Goal: Use online tool/utility: Utilize a website feature to perform a specific function

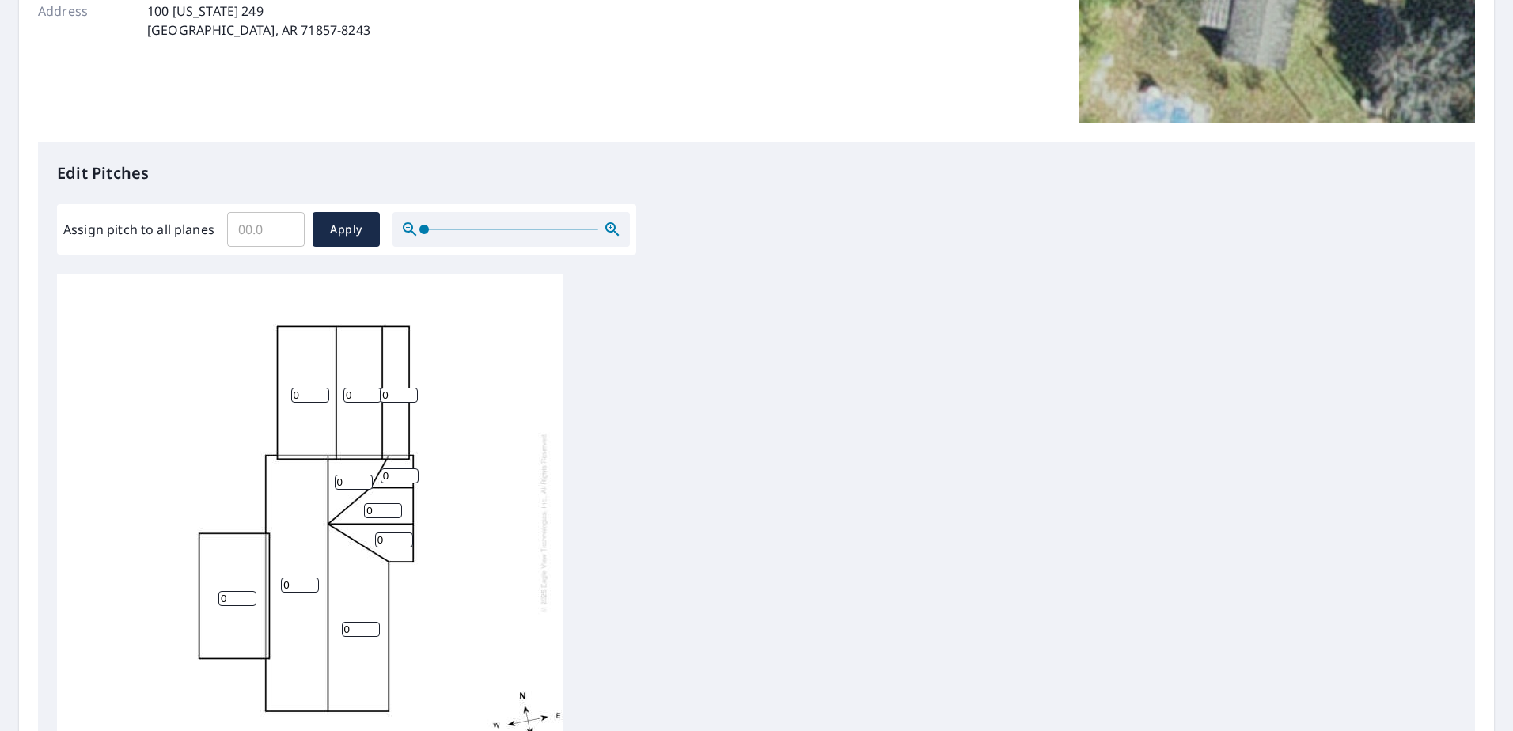
scroll to position [317, 0]
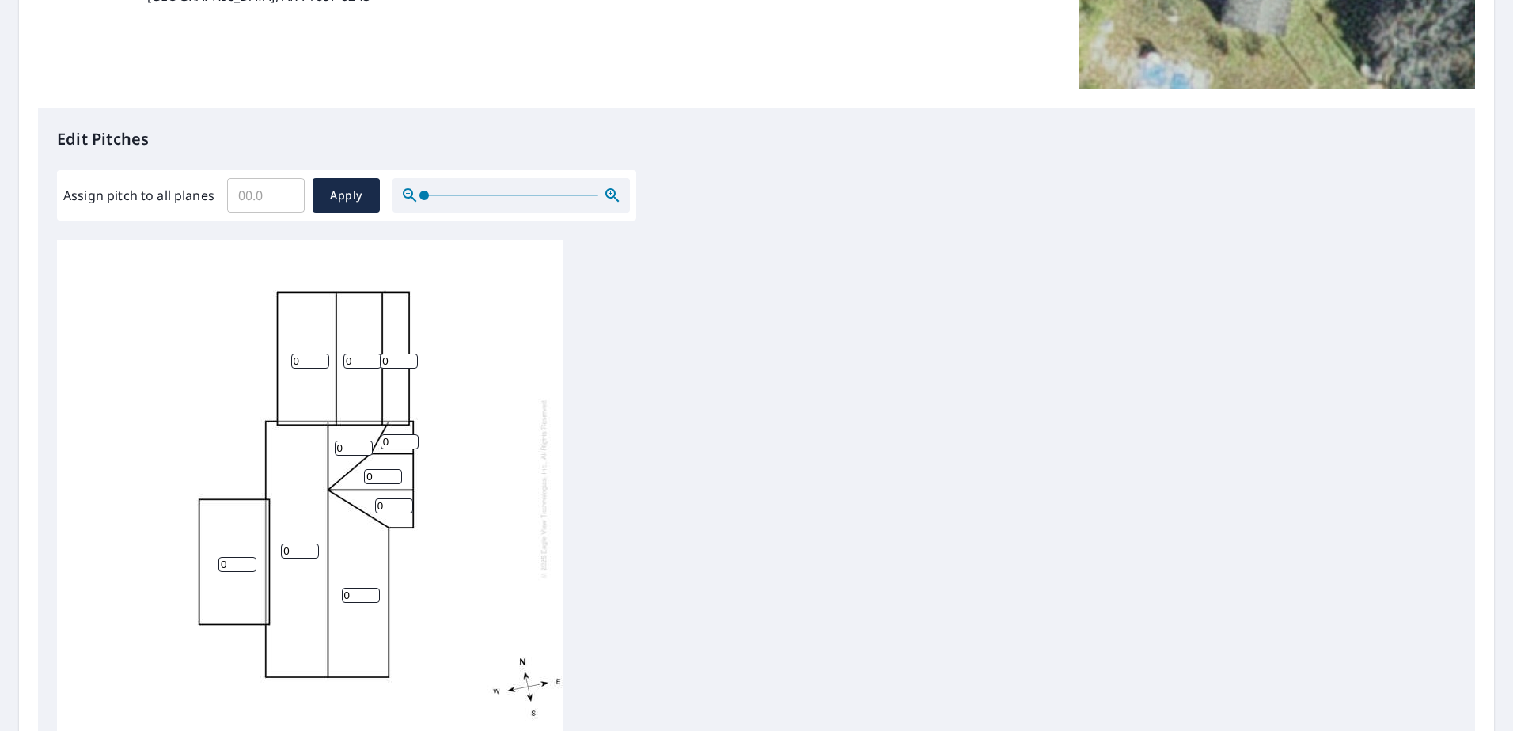
click at [305, 362] on input "0" at bounding box center [310, 361] width 38 height 15
click at [305, 362] on input "04" at bounding box center [310, 361] width 38 height 15
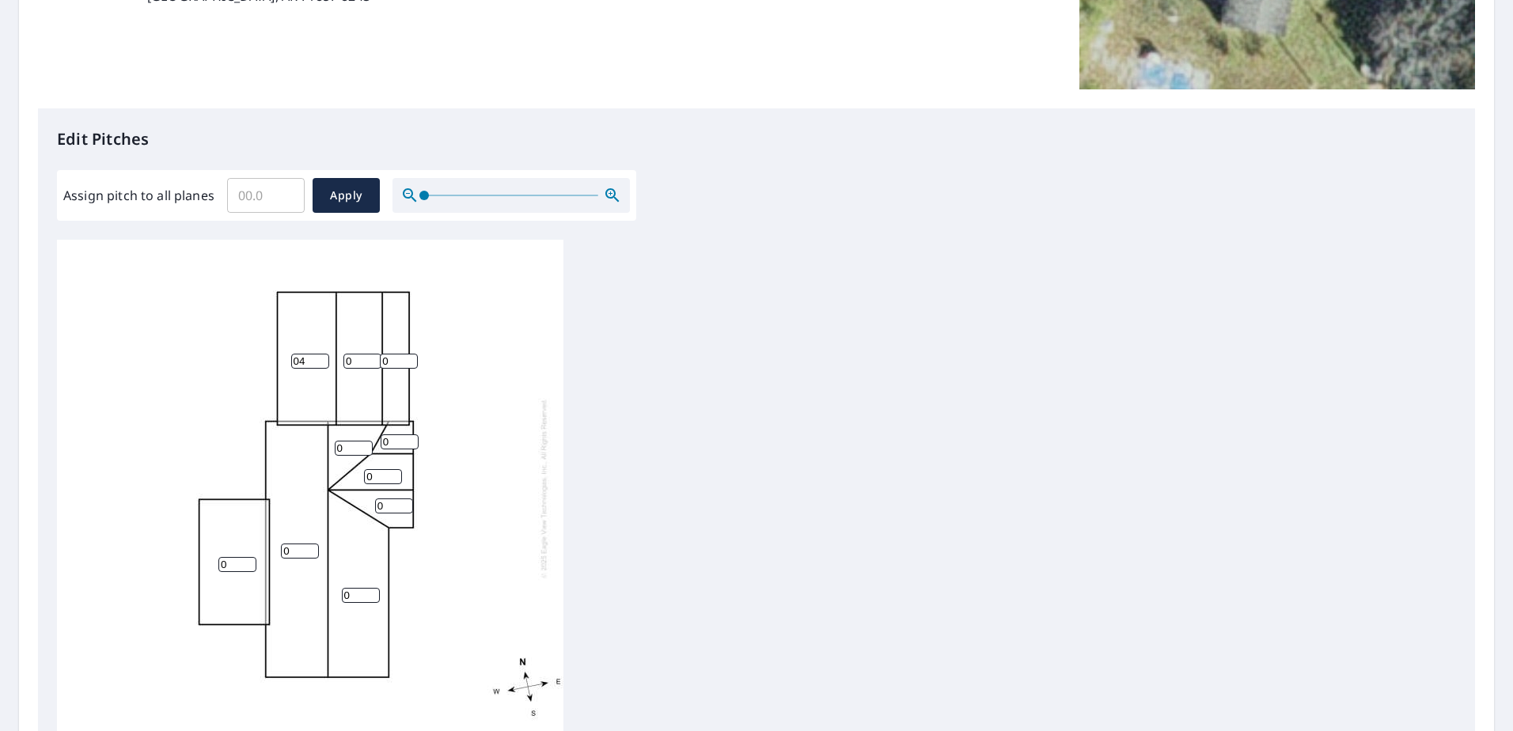
click at [305, 362] on input "04" at bounding box center [310, 361] width 38 height 15
type input "0"
type input "4"
click at [346, 192] on span "Apply" at bounding box center [346, 196] width 42 height 20
click at [236, 196] on input "Assign pitch to all planes" at bounding box center [266, 195] width 78 height 44
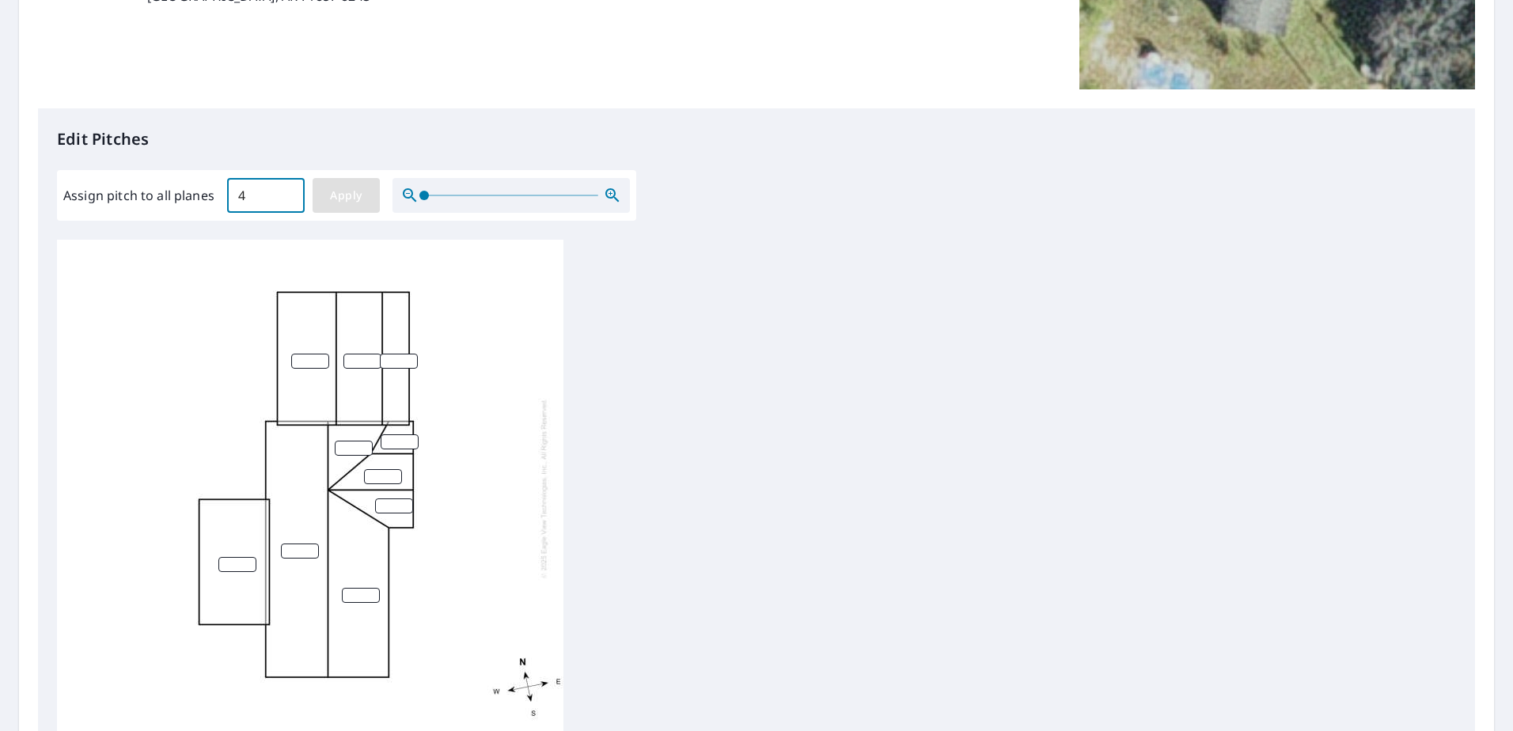
type input "4"
click at [356, 197] on span "Apply" at bounding box center [346, 196] width 42 height 20
type input "4"
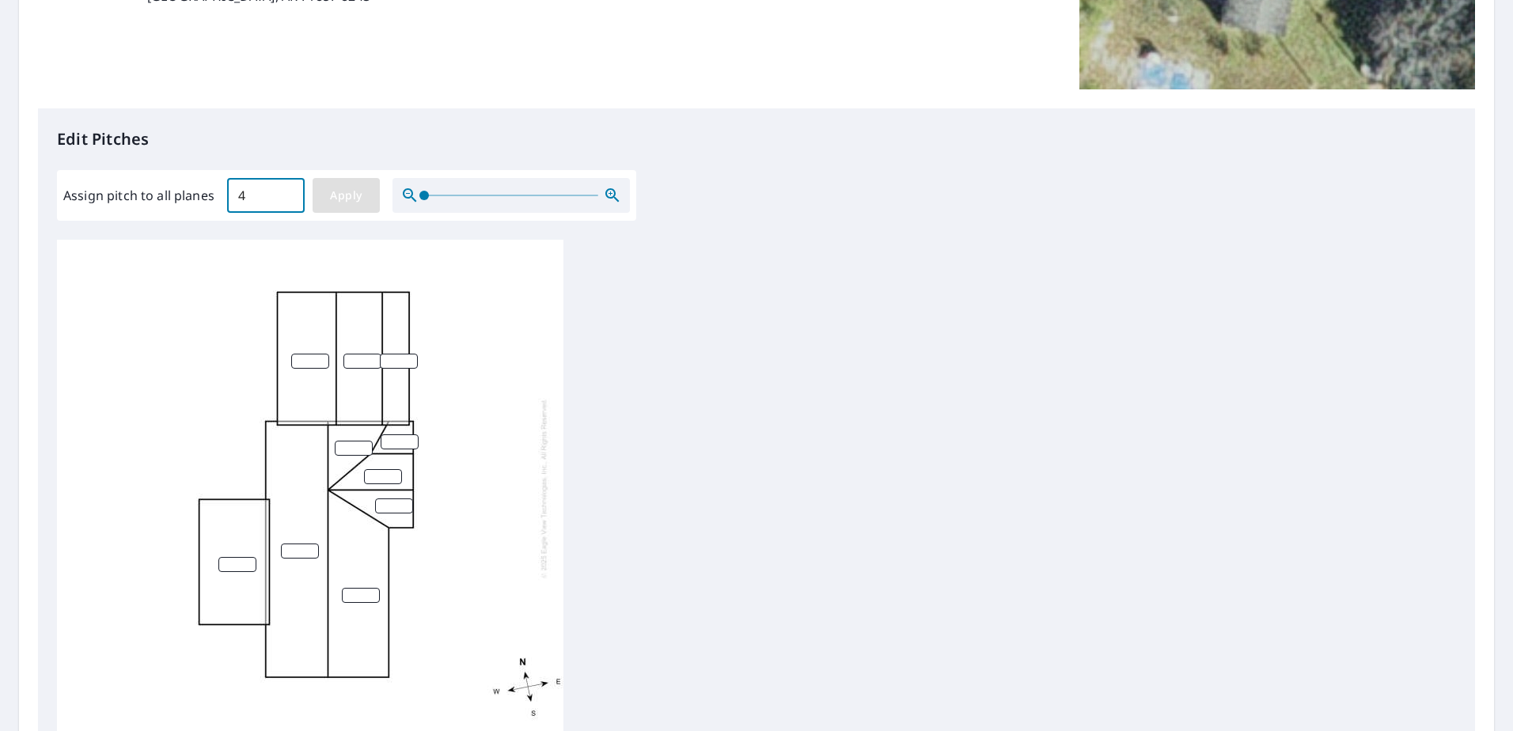
type input "4"
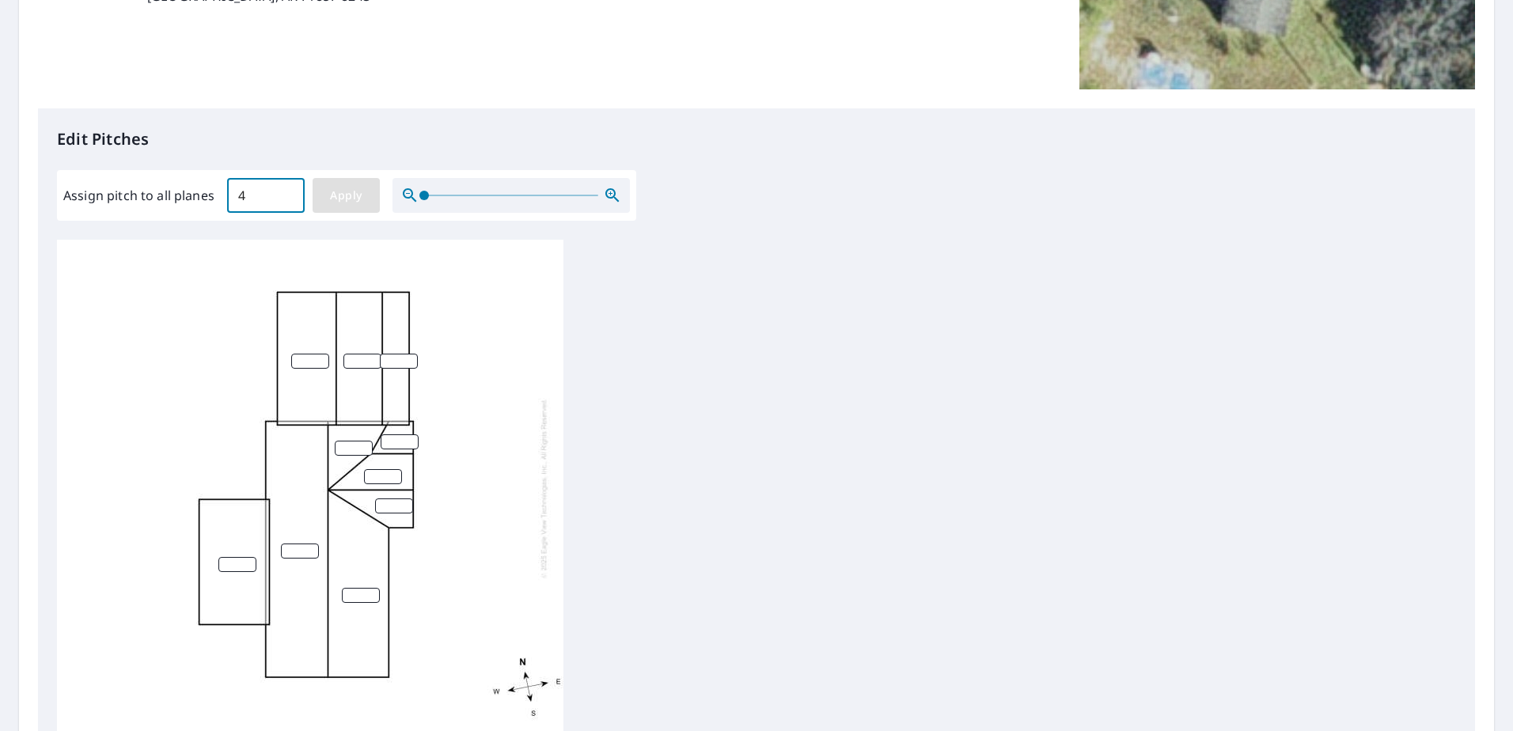
type input "4"
click at [399, 362] on input "4" at bounding box center [399, 361] width 38 height 15
type input "0"
click at [232, 560] on input "4" at bounding box center [237, 564] width 38 height 15
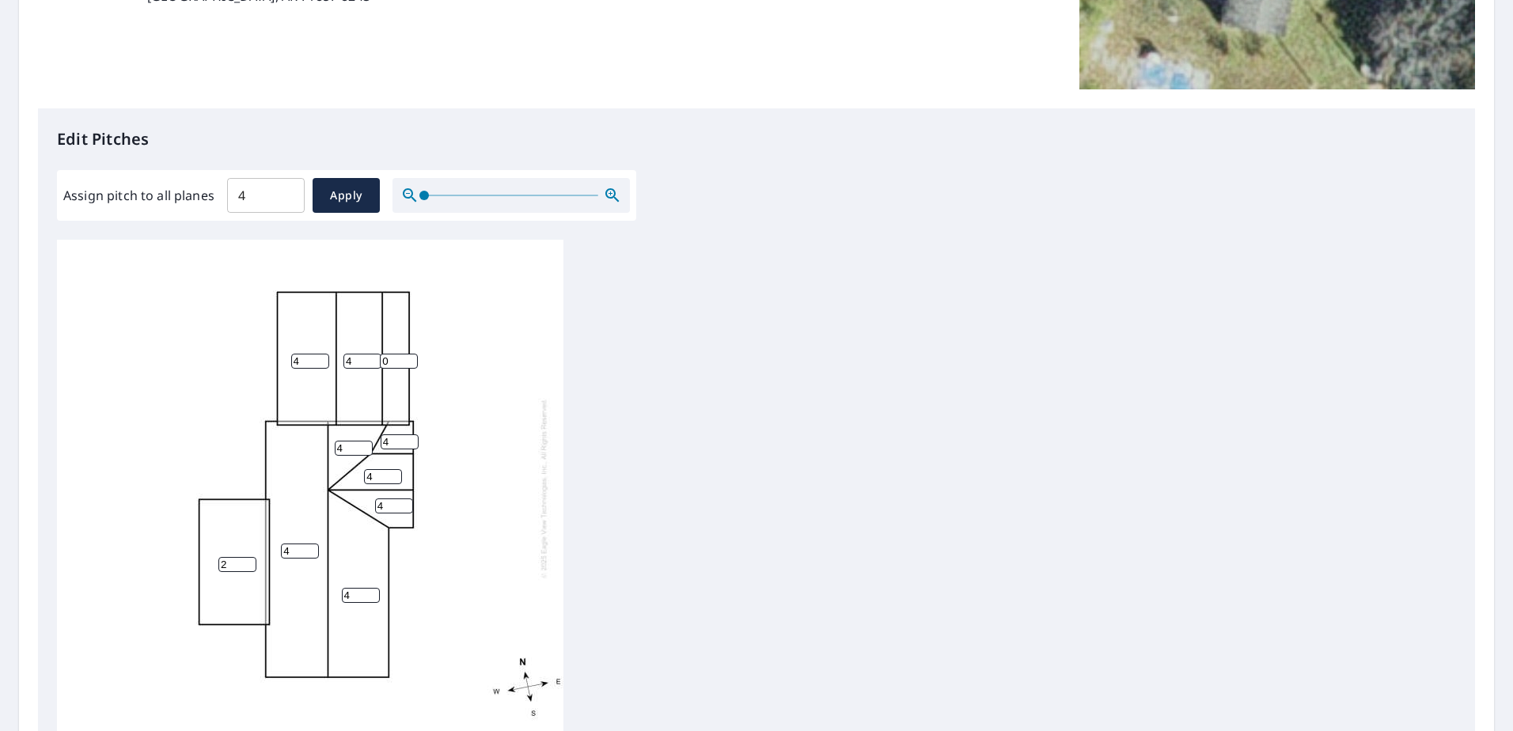
type input "2"
click at [539, 536] on div "4 4 2 4 4 0 4 4 4 4" at bounding box center [310, 488] width 507 height 497
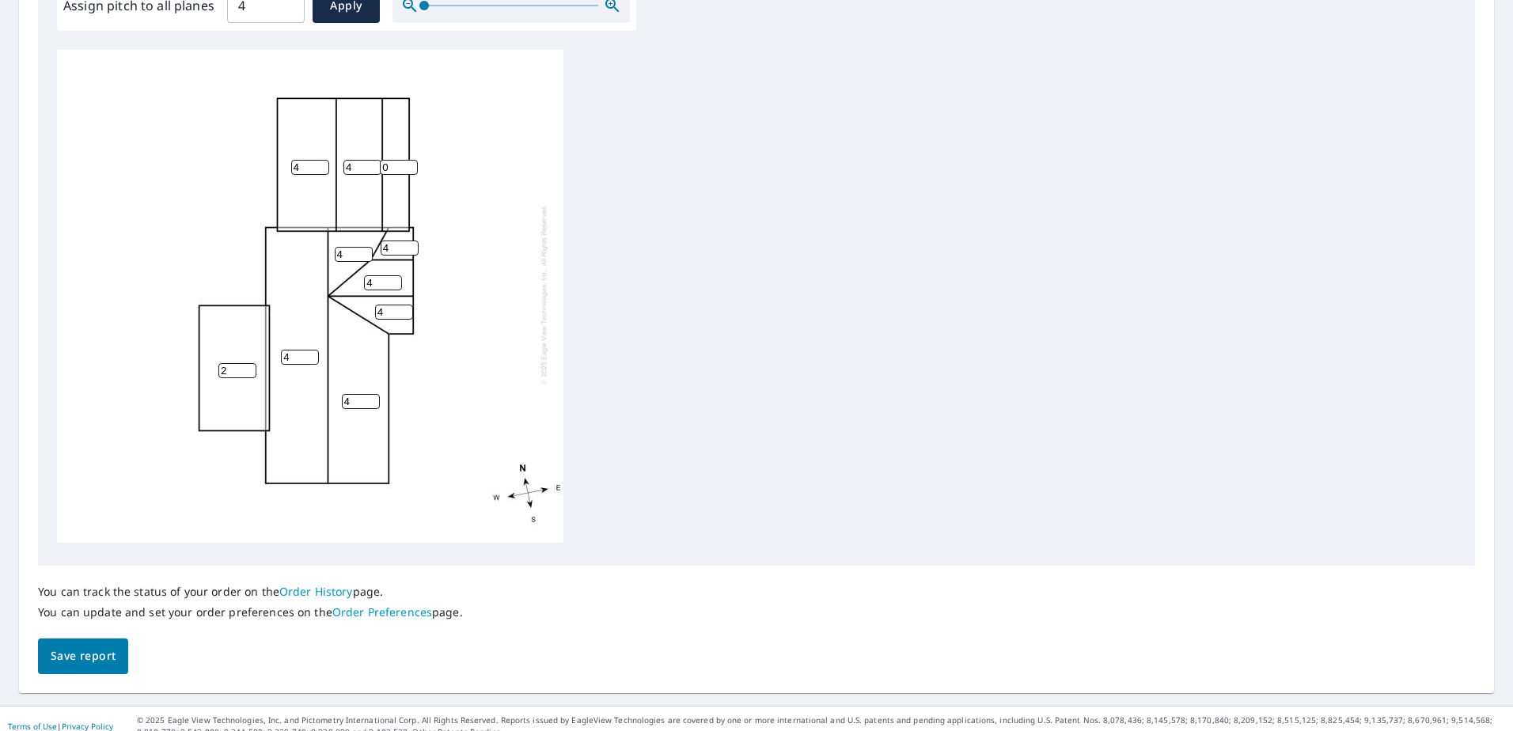
scroll to position [522, 0]
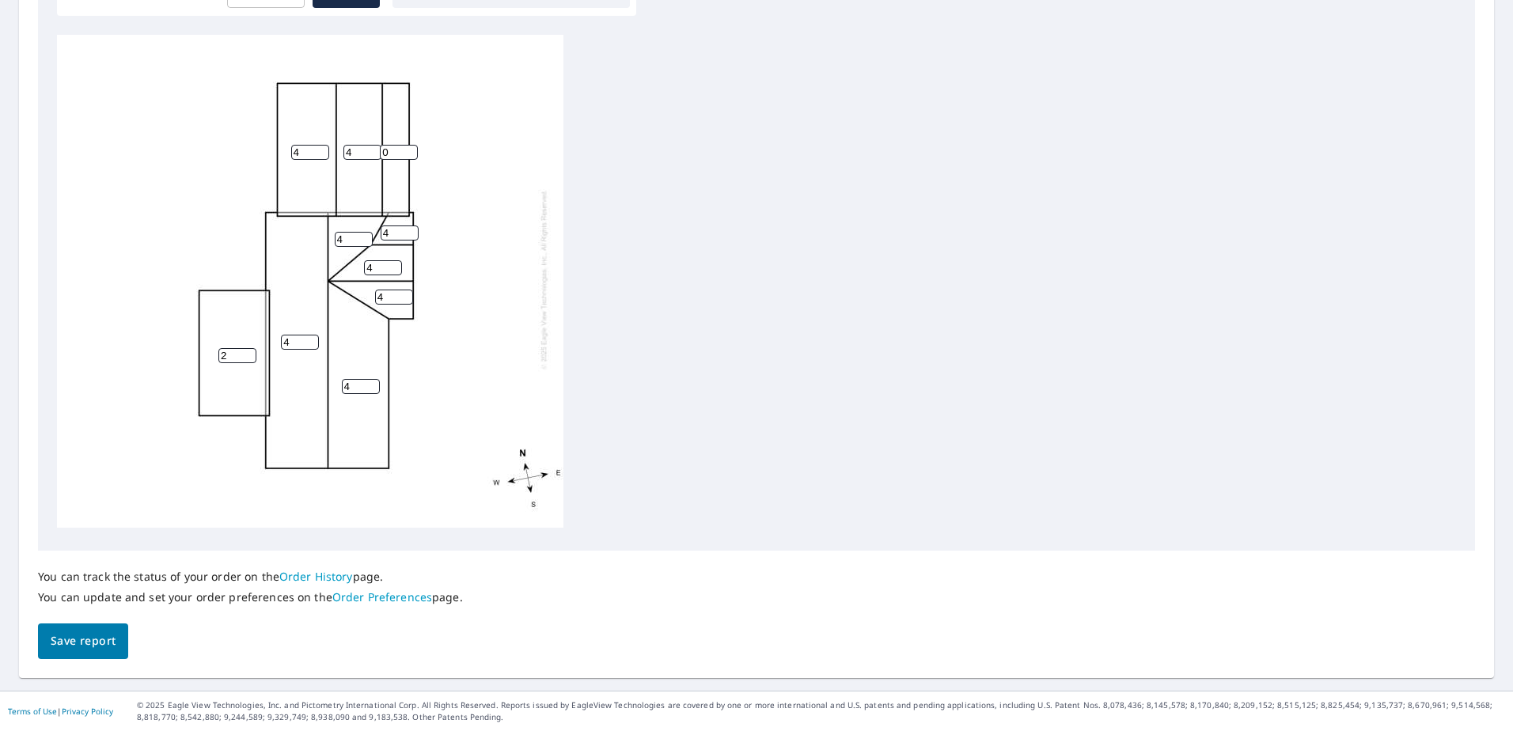
click at [108, 643] on span "Save report" at bounding box center [83, 642] width 65 height 20
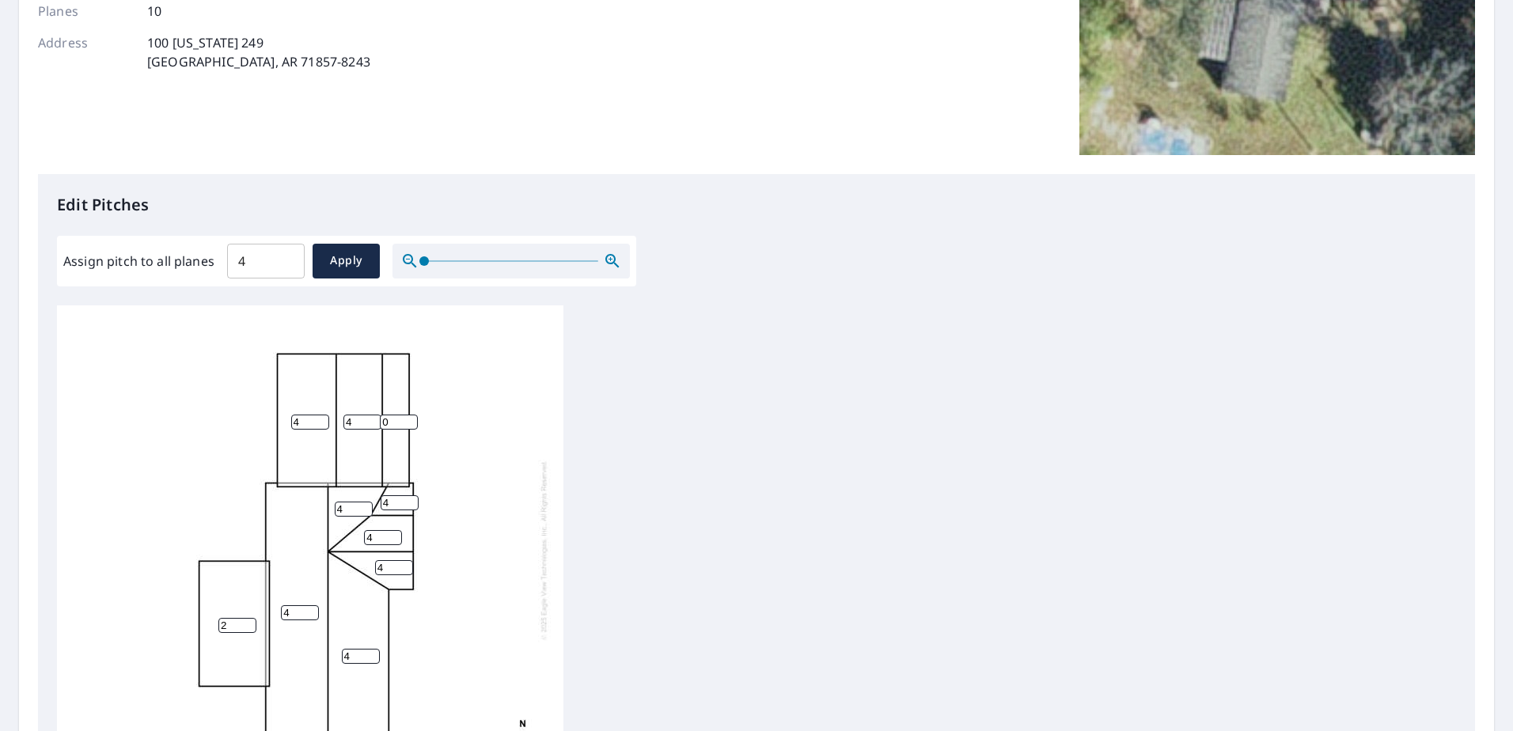
scroll to position [0, 0]
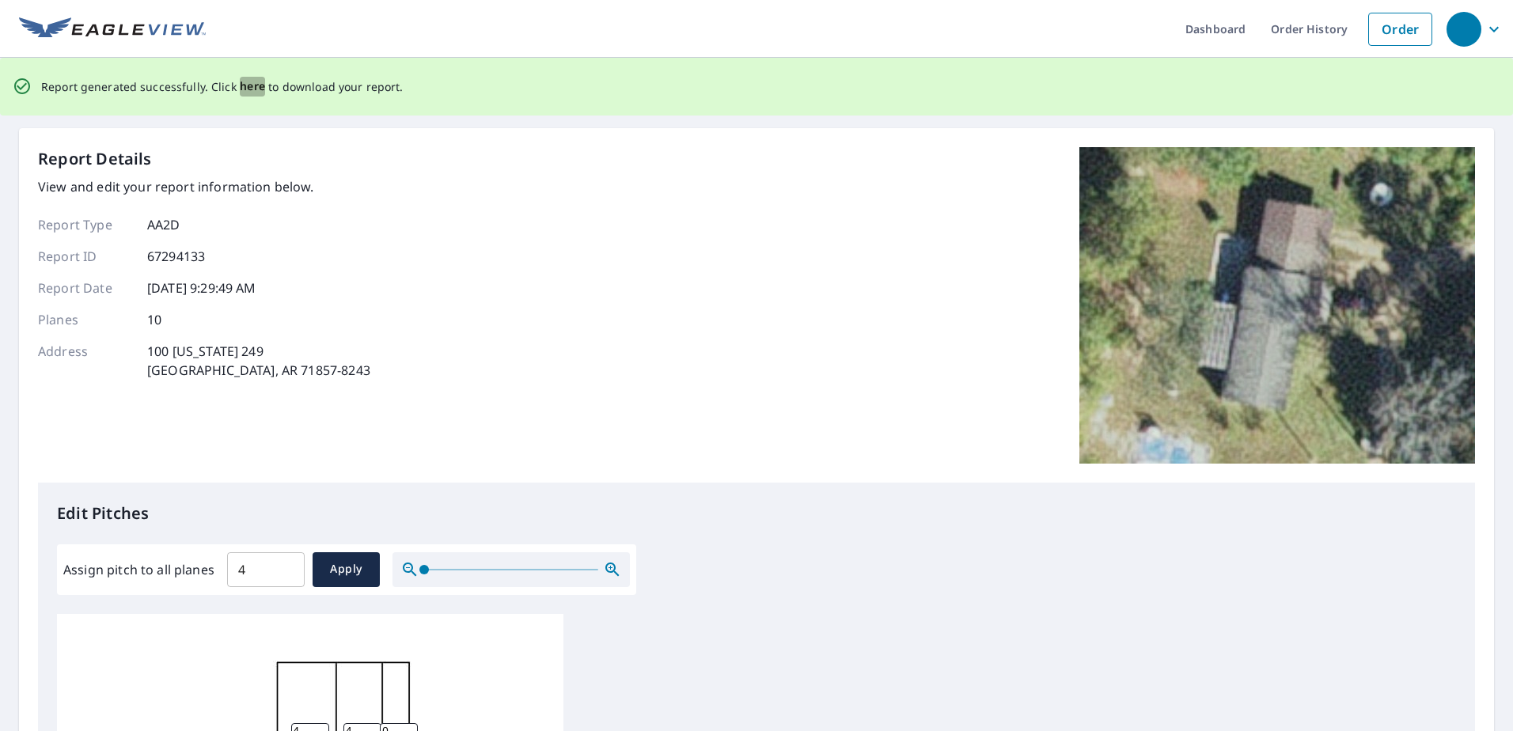
click at [247, 84] on span "here" at bounding box center [253, 87] width 26 height 20
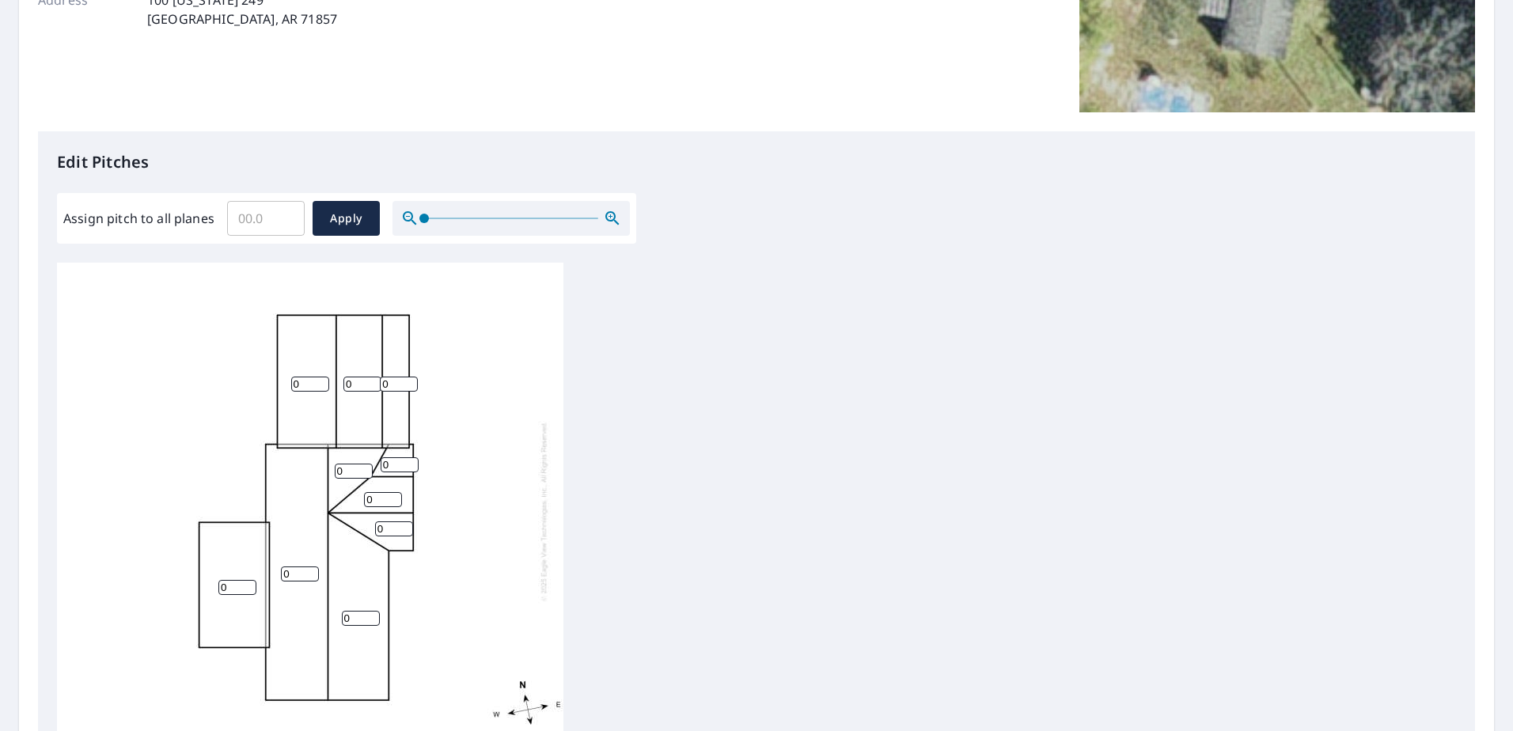
scroll to position [237, 0]
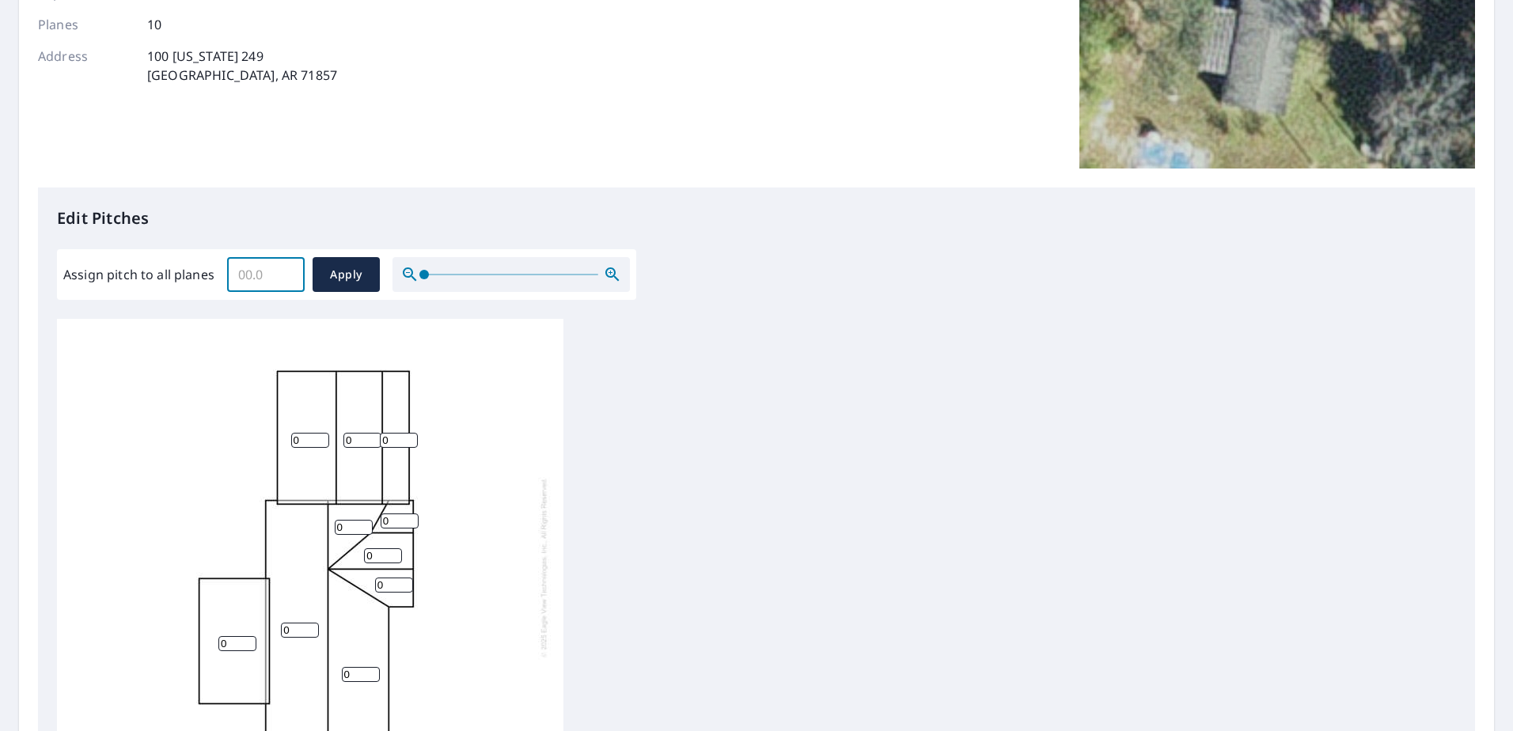
click at [260, 274] on input "Assign pitch to all planes" at bounding box center [266, 274] width 78 height 44
type input "4"
click at [352, 279] on span "Apply" at bounding box center [346, 275] width 42 height 20
type input "4"
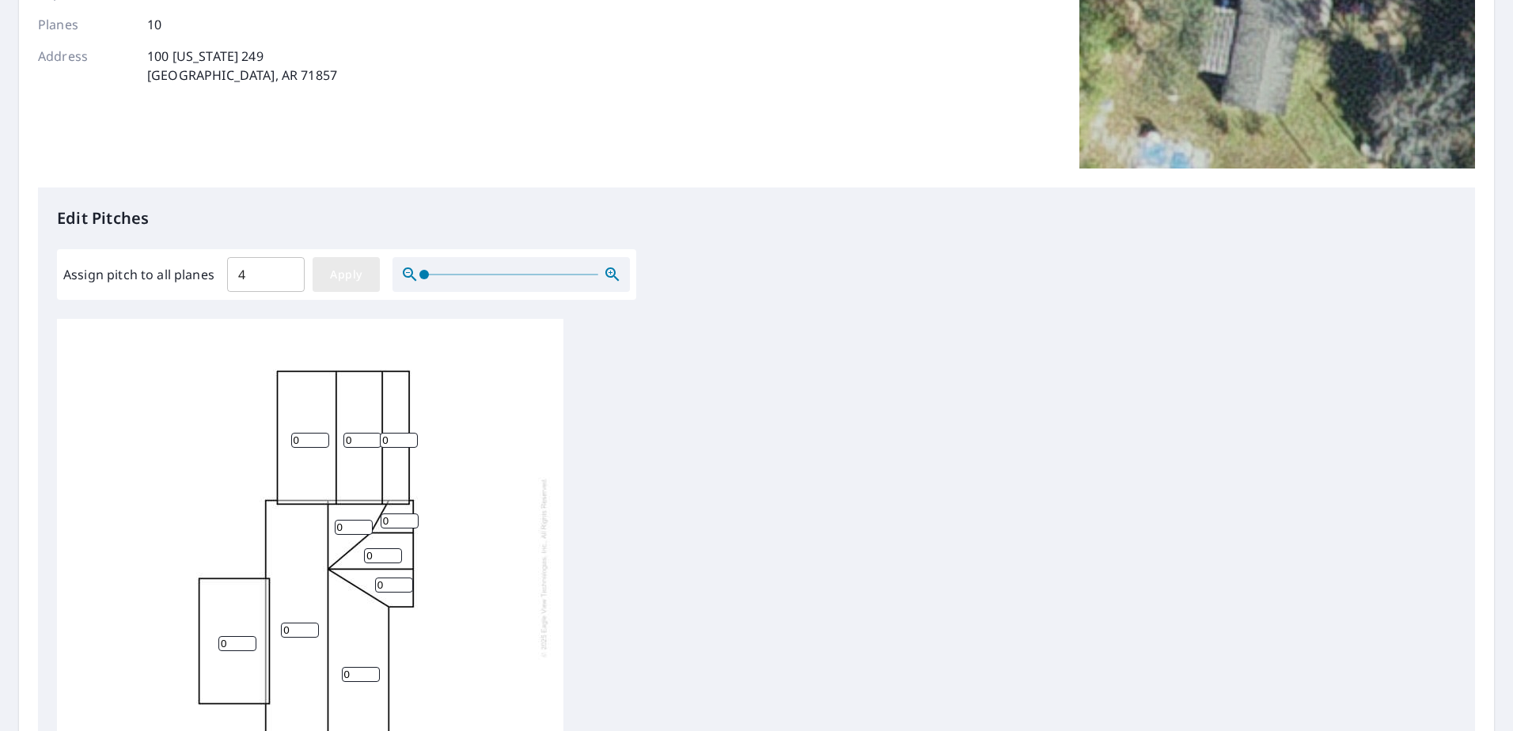
type input "4"
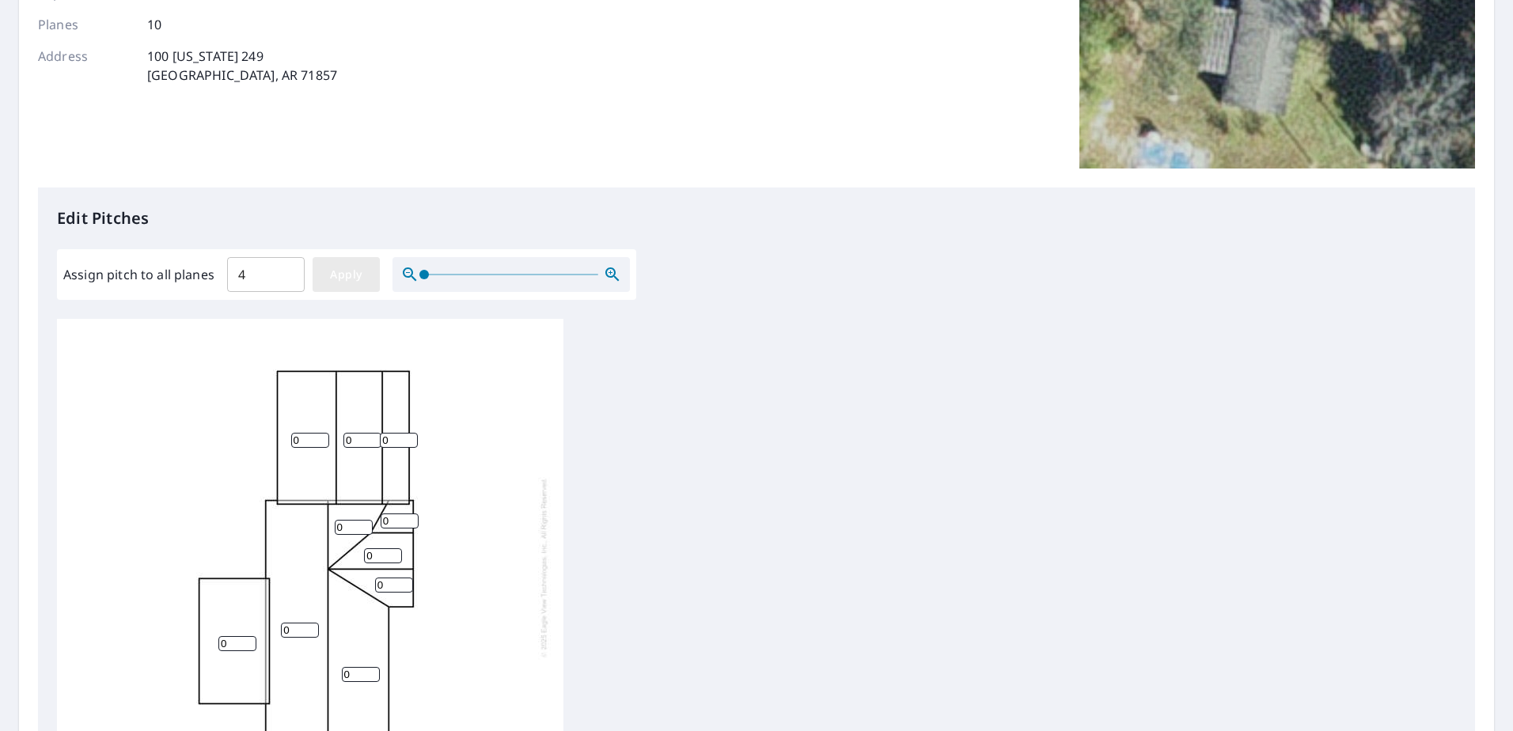
type input "4"
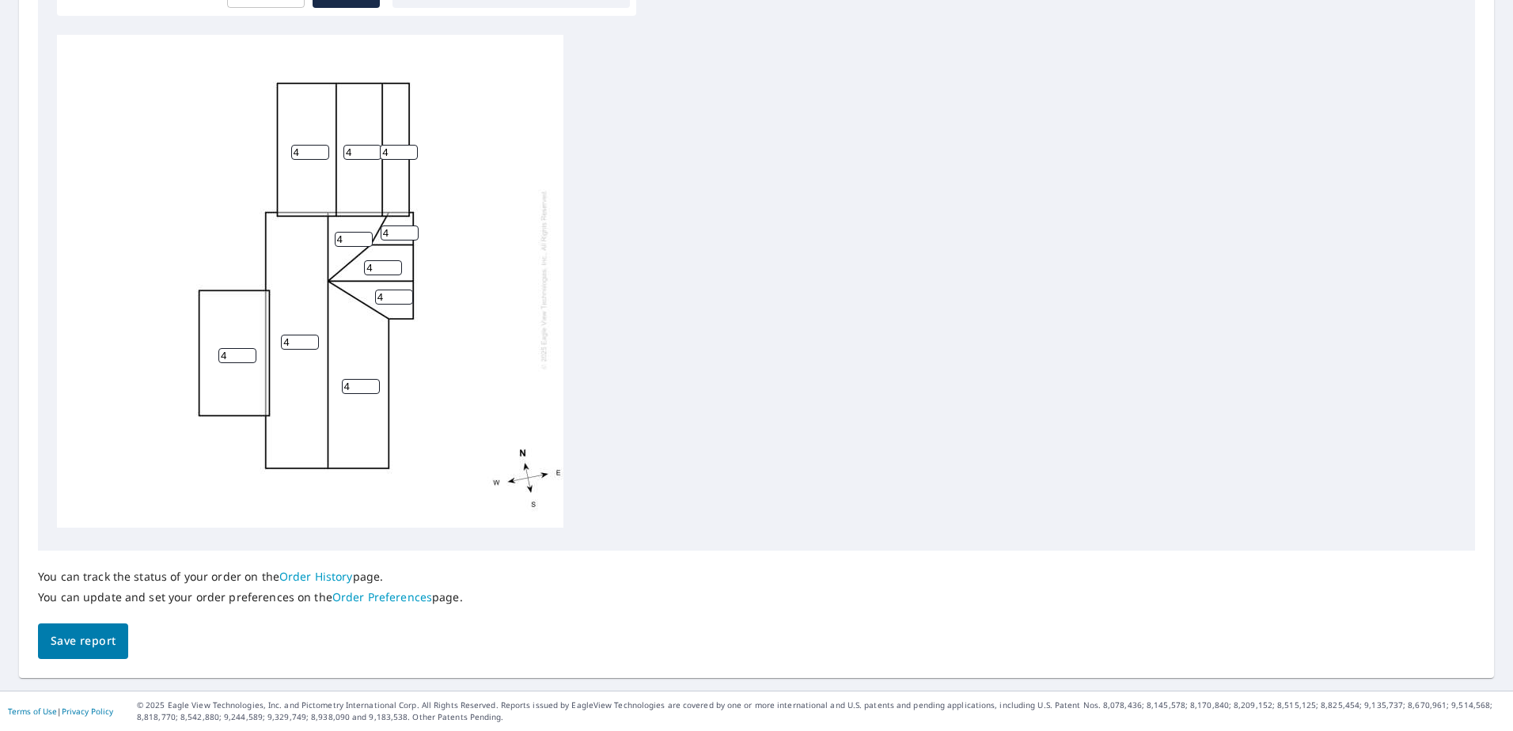
click at [79, 649] on span "Save report" at bounding box center [83, 642] width 65 height 20
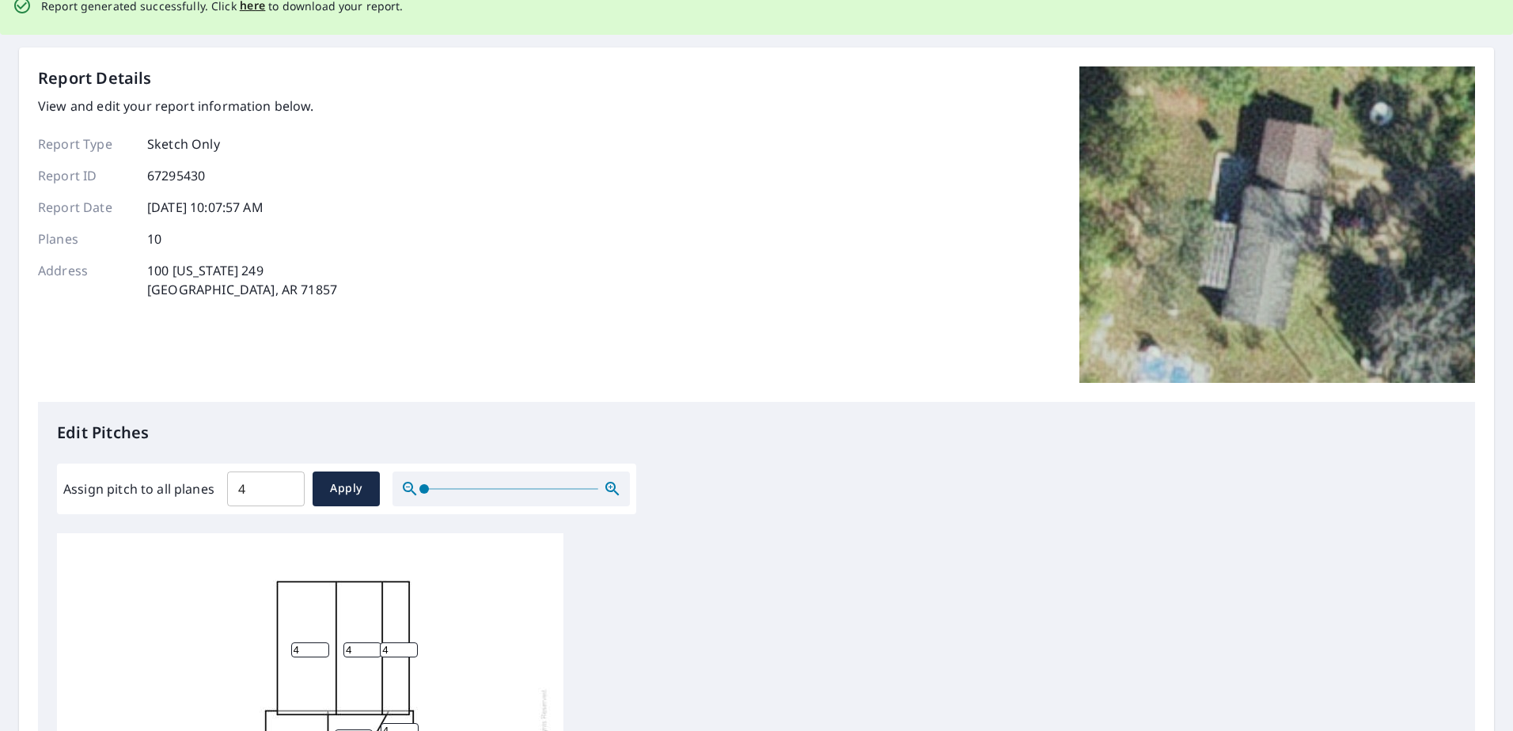
scroll to position [0, 0]
